Goal: Navigation & Orientation: Find specific page/section

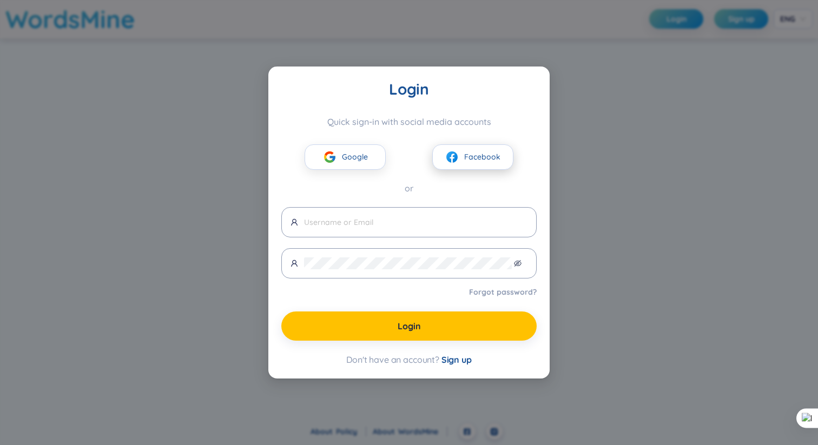
click at [474, 159] on span "Facebook" at bounding box center [482, 157] width 36 height 12
click at [463, 157] on button "Facebook" at bounding box center [472, 157] width 81 height 25
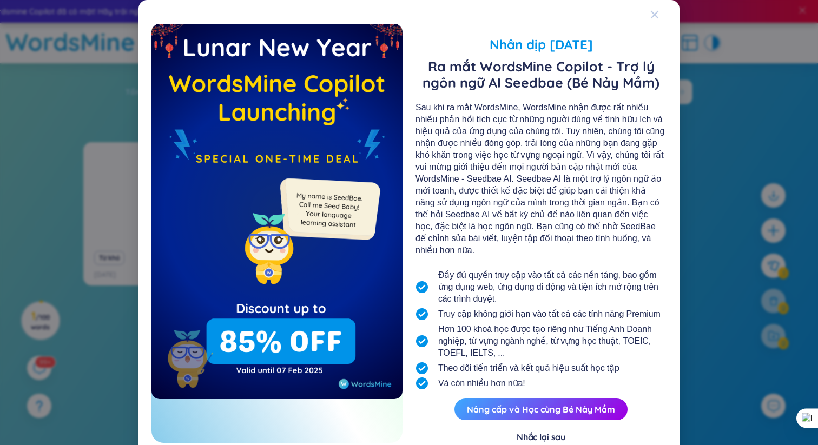
click at [651, 18] on icon "Close" at bounding box center [655, 14] width 9 height 9
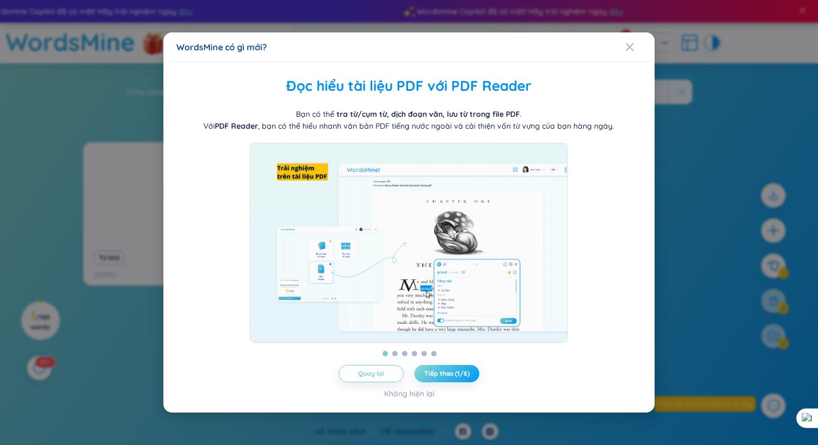
click at [465, 378] on span "Tiếp theo (1/6)" at bounding box center [446, 374] width 45 height 9
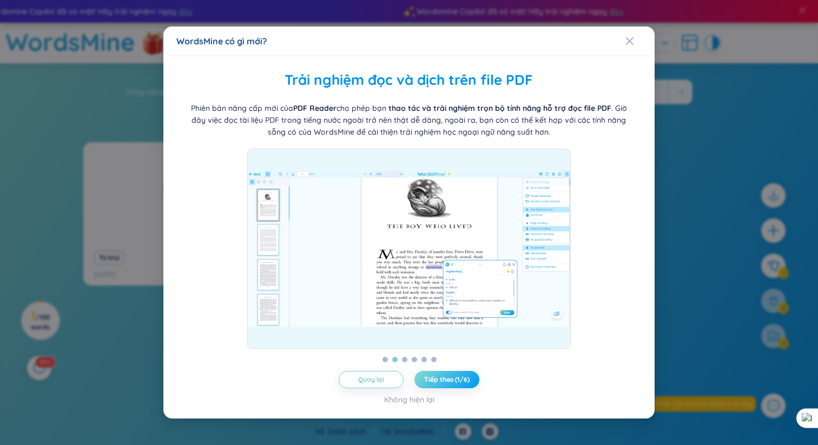
click at [465, 380] on span "Tiếp theo (1/6)" at bounding box center [446, 380] width 45 height 9
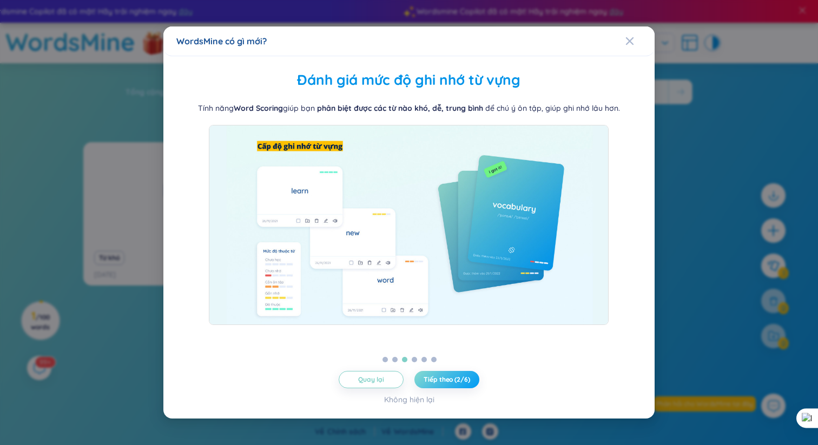
click at [465, 380] on span "Tiếp theo (2/6)" at bounding box center [447, 380] width 46 height 9
click at [631, 41] on icon "Close" at bounding box center [630, 41] width 9 height 9
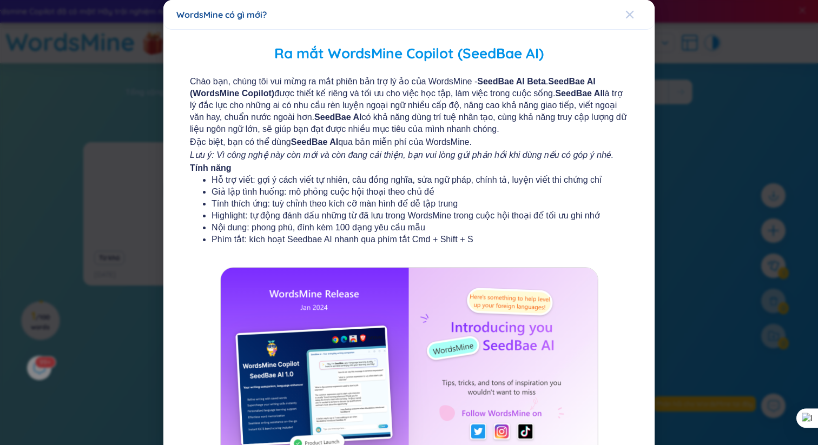
click at [628, 13] on span "Close" at bounding box center [640, 14] width 29 height 29
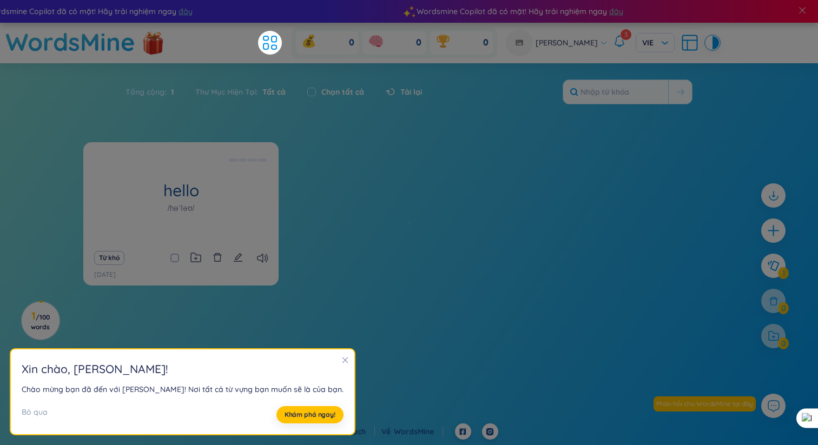
click at [524, 201] on div "hello /həˈləʊ/ Xin chào Eg: Hello how are you? (Xin chào, bạn có khỏe không?) U…" at bounding box center [409, 220] width 652 height 157
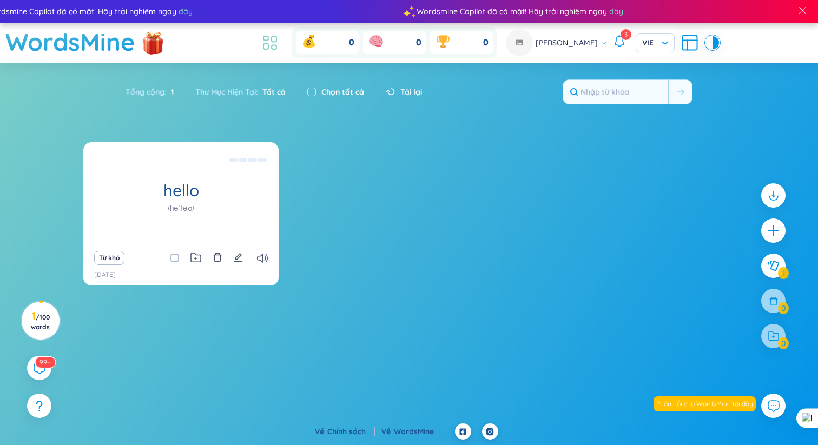
click at [268, 37] on icon at bounding box center [266, 38] width 5 height 4
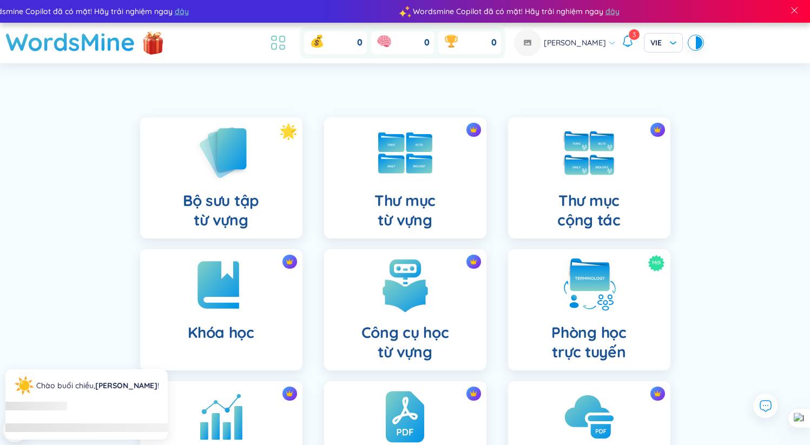
click at [288, 37] on li at bounding box center [278, 43] width 24 height 24
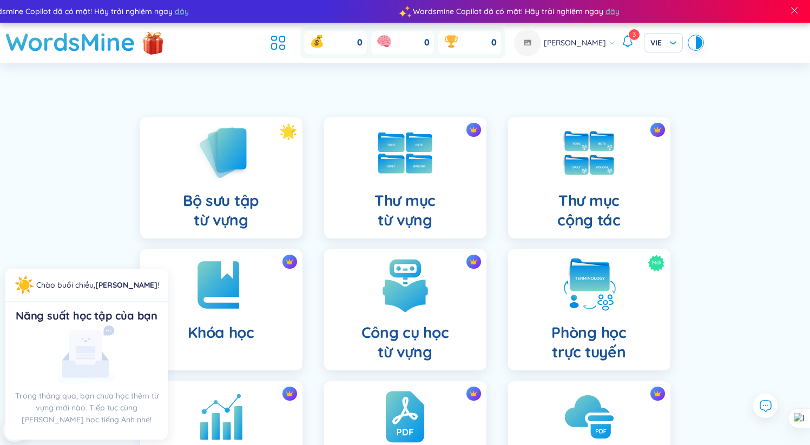
click at [623, 40] on icon at bounding box center [627, 40] width 9 height 9
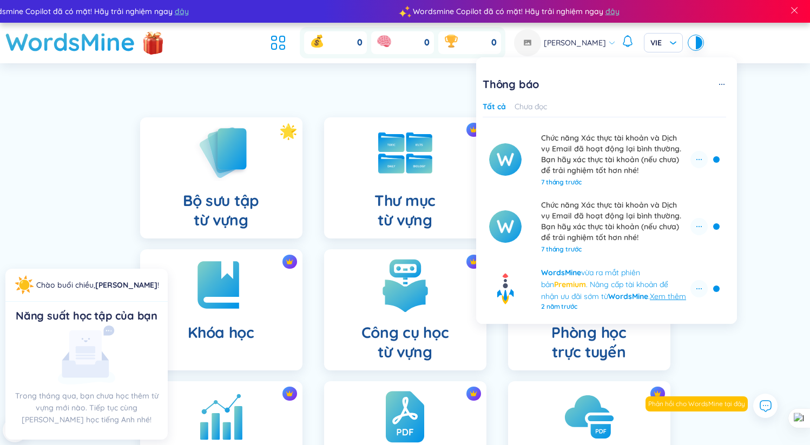
click at [621, 41] on icon at bounding box center [627, 41] width 13 height 13
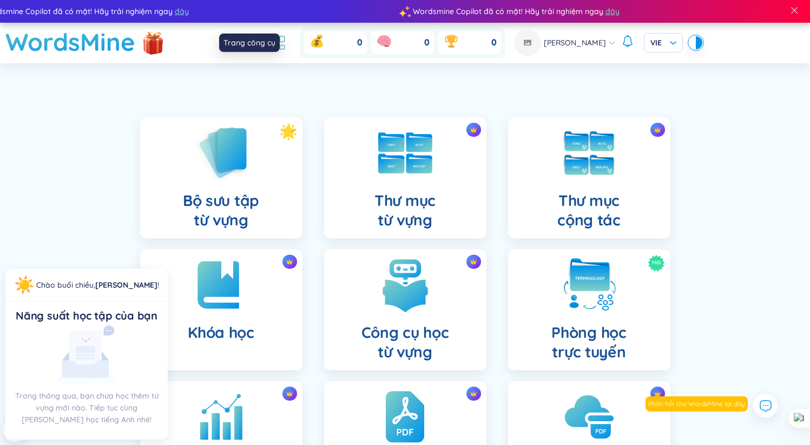
click at [288, 37] on icon at bounding box center [277, 42] width 19 height 19
click at [798, 14] on span at bounding box center [795, 10] width 10 height 10
